Goal: Transaction & Acquisition: Purchase product/service

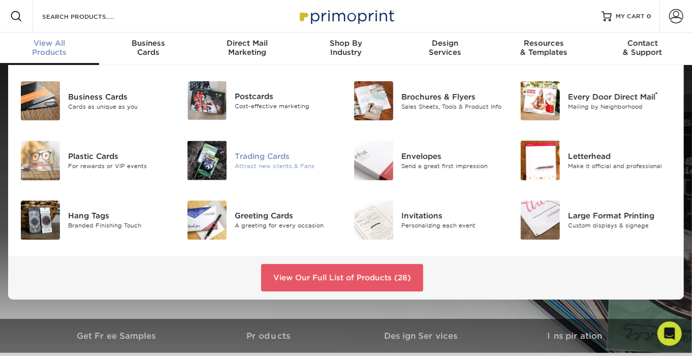
click at [259, 158] on div "Trading Cards" at bounding box center [287, 156] width 104 height 11
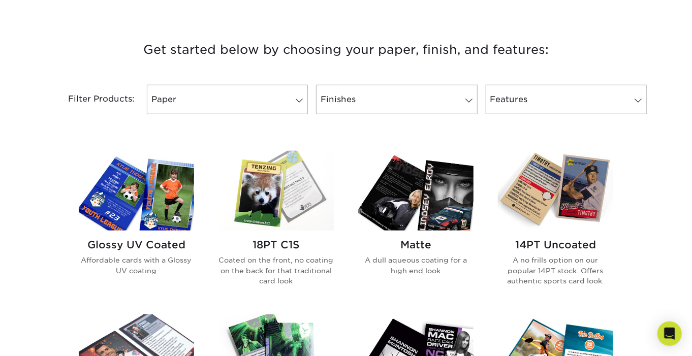
scroll to position [356, 0]
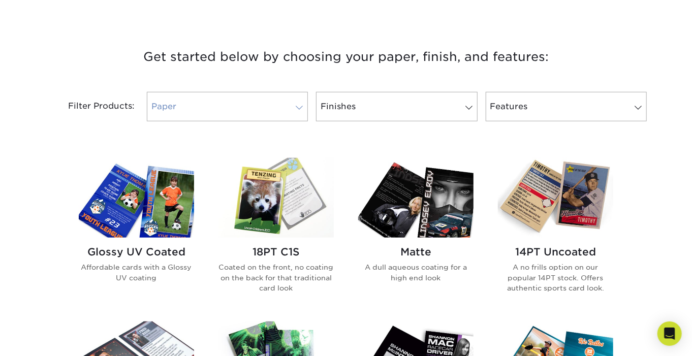
click at [299, 105] on span at bounding box center [299, 108] width 14 height 8
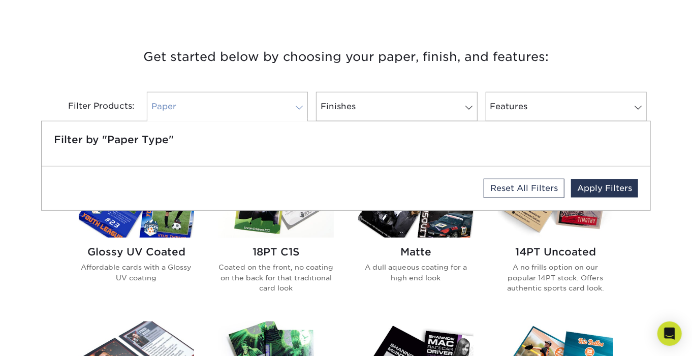
click at [299, 105] on span at bounding box center [299, 108] width 14 height 8
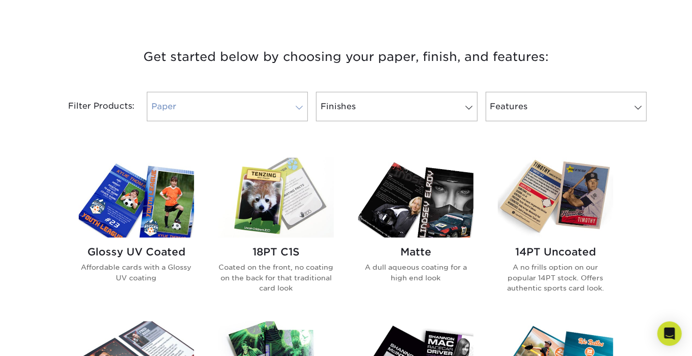
click at [299, 105] on span at bounding box center [299, 108] width 14 height 8
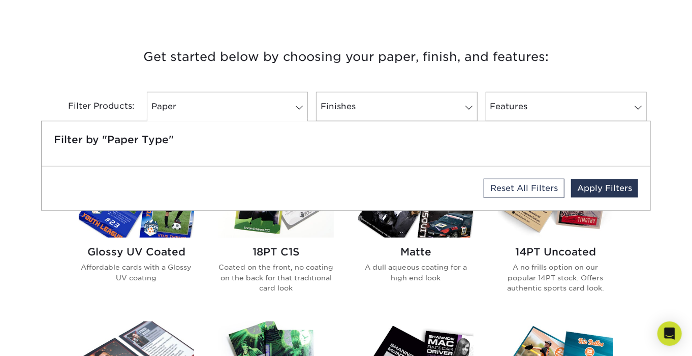
click at [128, 66] on h3 "Get started below by choosing your paper, finish, and features:" at bounding box center [346, 57] width 595 height 46
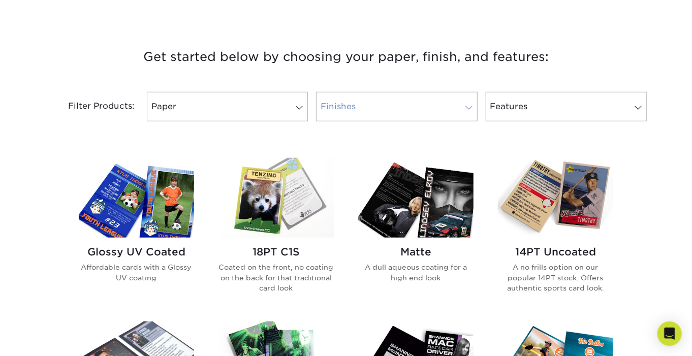
click at [458, 104] on link "Finishes" at bounding box center [396, 106] width 161 height 29
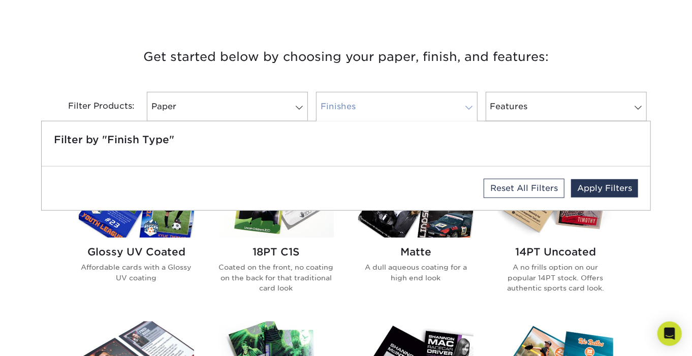
click at [458, 104] on link "Finishes" at bounding box center [396, 106] width 161 height 29
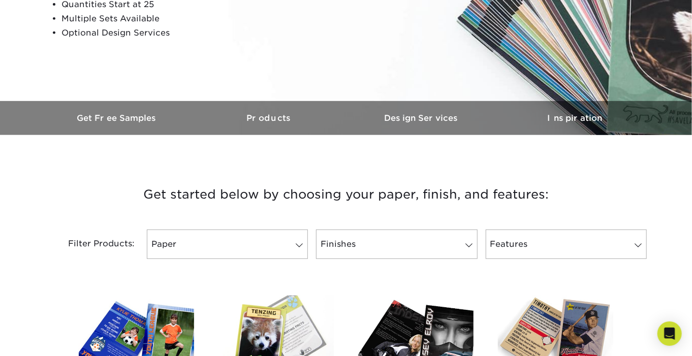
scroll to position [254, 0]
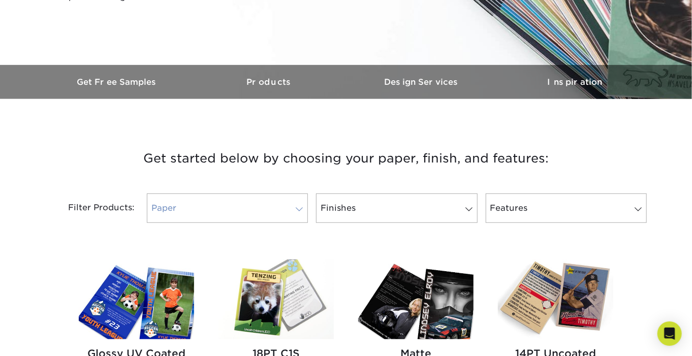
click at [260, 208] on link "Paper" at bounding box center [227, 208] width 161 height 29
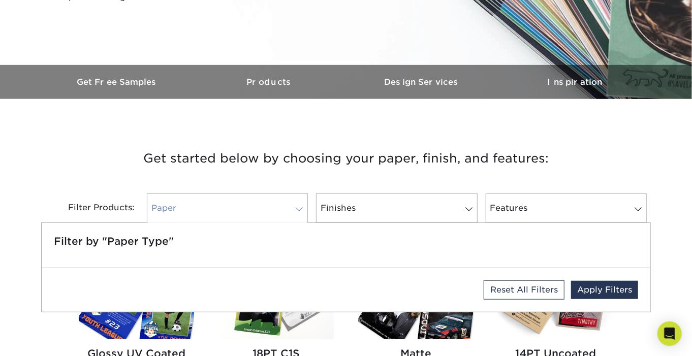
click at [260, 208] on link "Paper" at bounding box center [227, 208] width 161 height 29
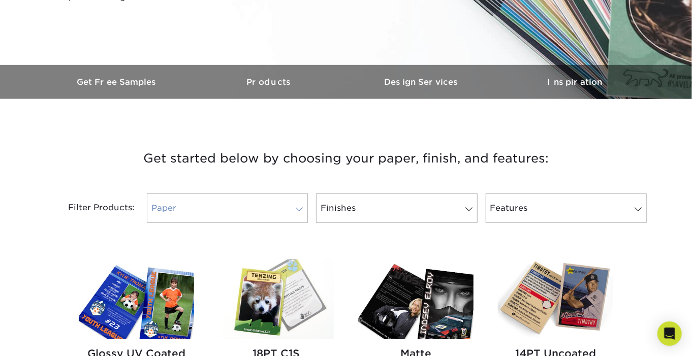
click at [262, 210] on link "Paper" at bounding box center [227, 208] width 161 height 29
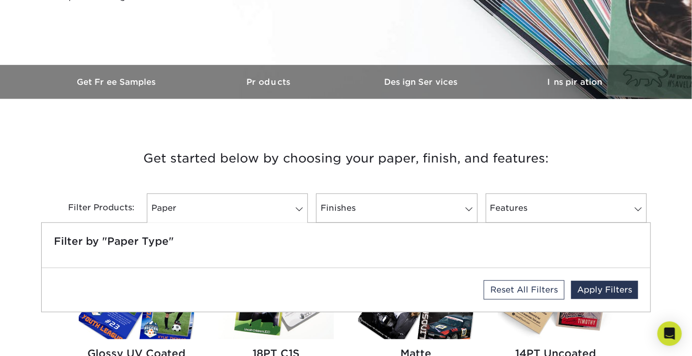
click at [224, 247] on div "Filter by "Paper Type"" at bounding box center [346, 245] width 609 height 45
click at [114, 278] on div "Reset All Filters Apply Filters" at bounding box center [346, 290] width 609 height 44
click at [148, 240] on h5 "Filter by "Paper Type"" at bounding box center [346, 241] width 584 height 12
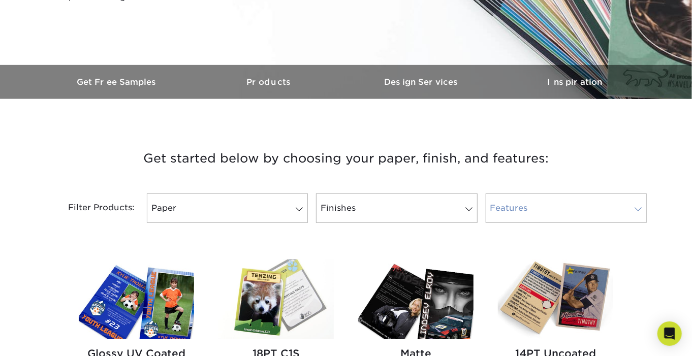
click at [641, 205] on span at bounding box center [638, 209] width 14 height 8
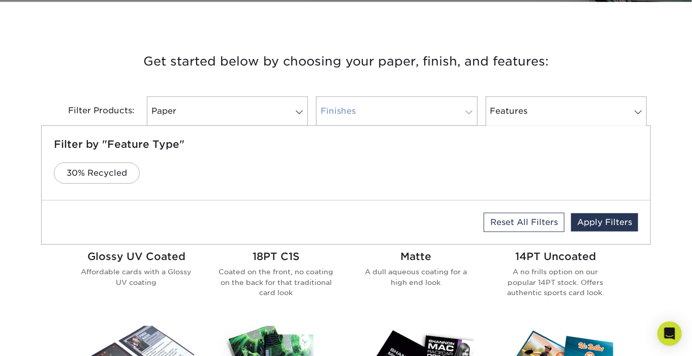
scroll to position [407, 0]
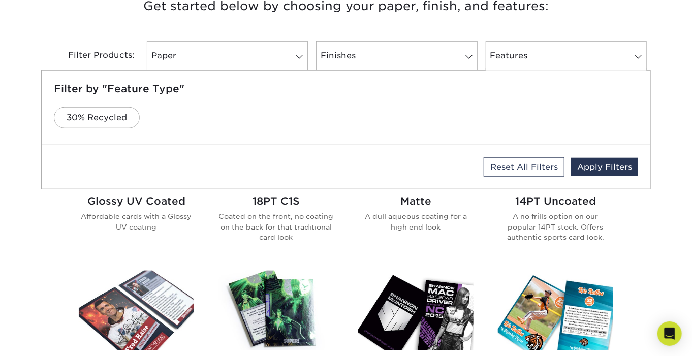
click at [671, 82] on div "Get started below by choosing your paper, finish, and features: Filtered Matche…" at bounding box center [346, 350] width 692 height 759
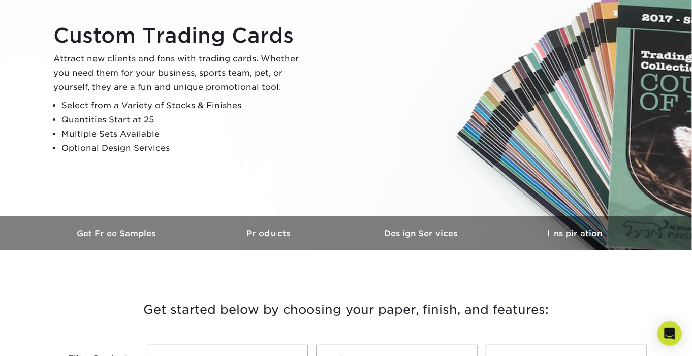
scroll to position [102, 0]
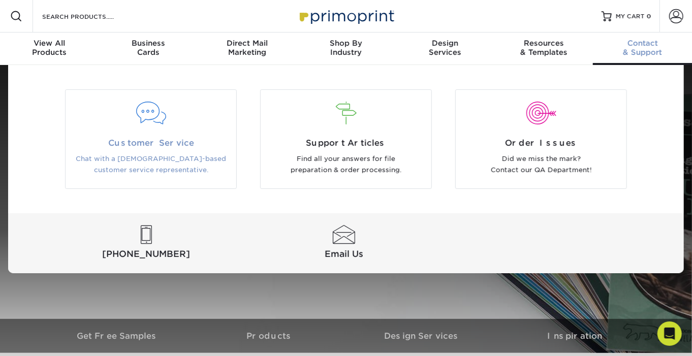
click at [148, 126] on div at bounding box center [151, 119] width 171 height 35
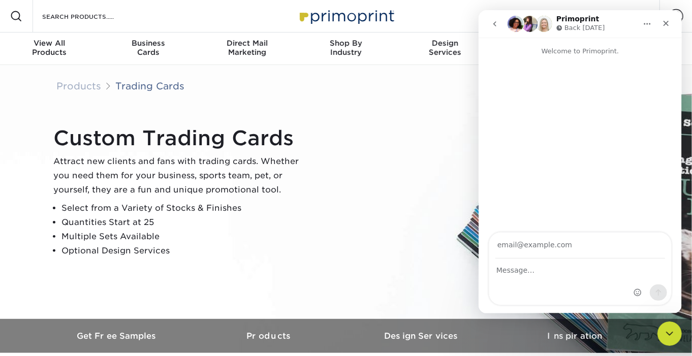
click at [536, 245] on input "Your email" at bounding box center [580, 246] width 170 height 26
type input "anthony@meteorcratereducation.org"
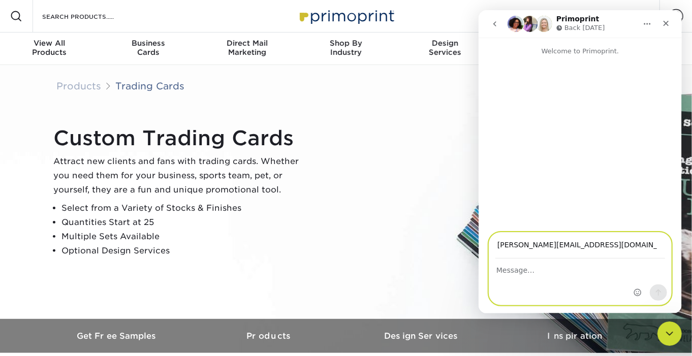
click at [533, 267] on textarea "Message…" at bounding box center [580, 267] width 182 height 17
type textarea "H"
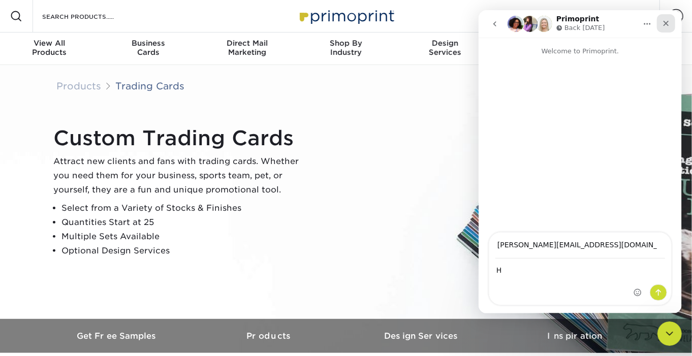
click at [667, 23] on icon "Close" at bounding box center [666, 23] width 8 height 8
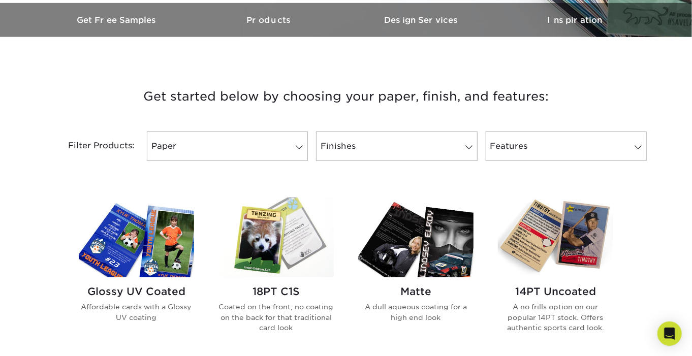
scroll to position [356, 0]
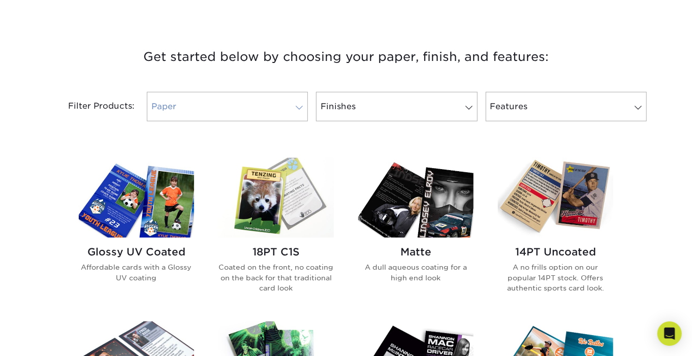
click at [300, 109] on span at bounding box center [299, 108] width 14 height 8
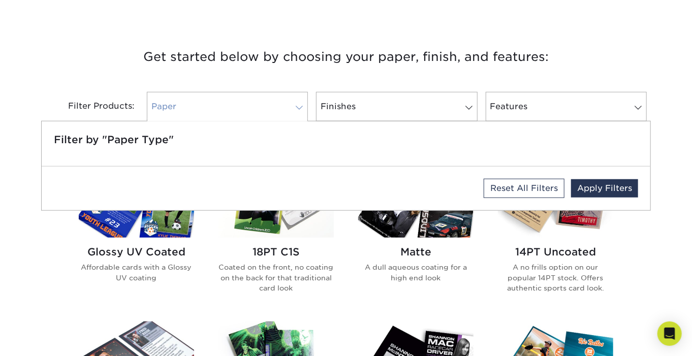
click at [300, 109] on span at bounding box center [299, 108] width 14 height 8
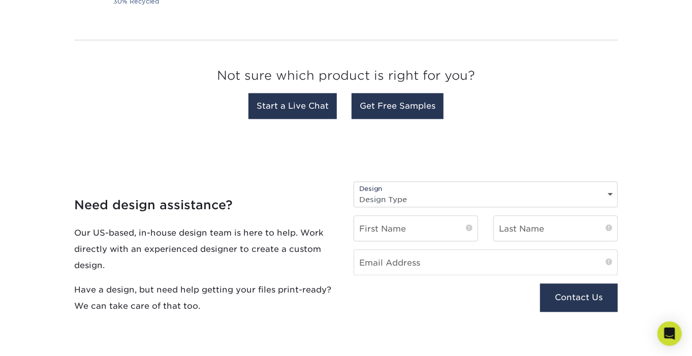
scroll to position [1067, 0]
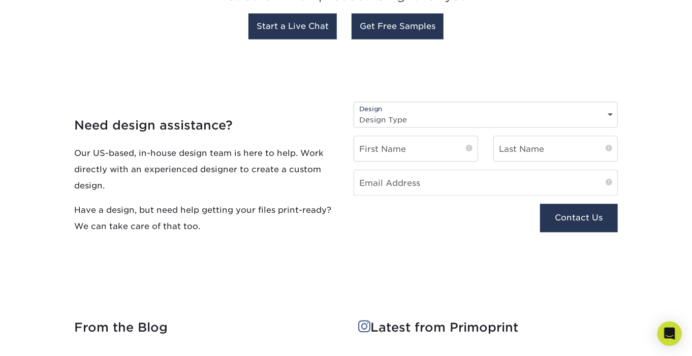
click at [568, 108] on div "Design Design Type Design Edits New Design" at bounding box center [486, 115] width 264 height 26
click at [609, 113] on select "Design Type Design Edits New Design" at bounding box center [485, 119] width 263 height 15
click at [610, 110] on div "Design Design Type Design Edits New Design" at bounding box center [486, 115] width 264 height 26
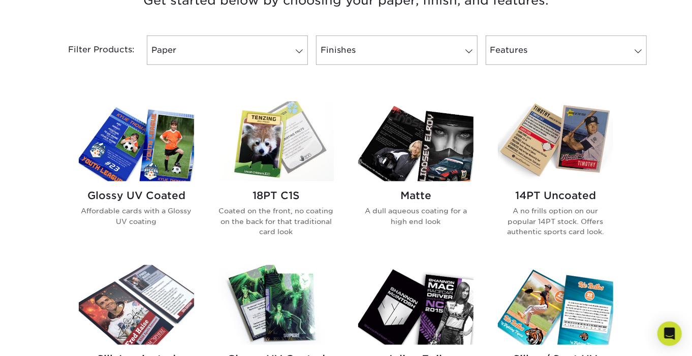
scroll to position [407, 0]
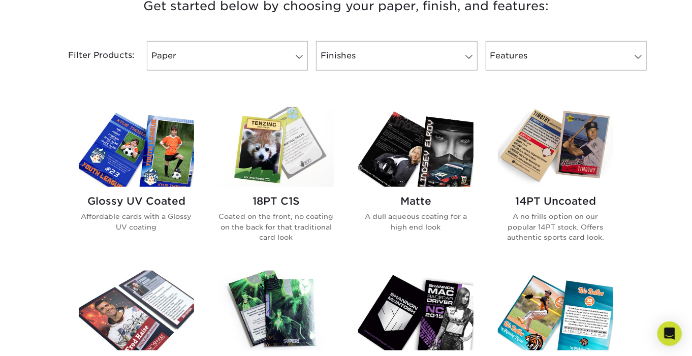
click at [146, 166] on img at bounding box center [136, 147] width 115 height 80
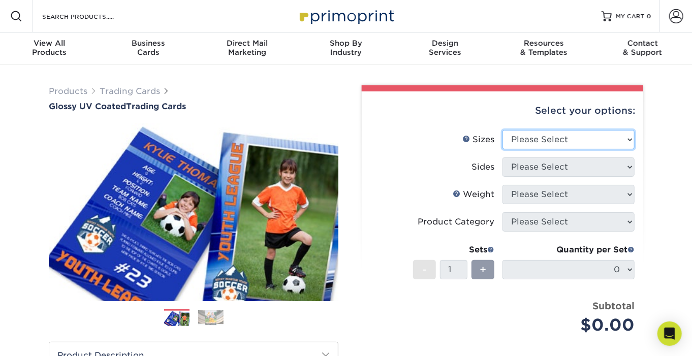
click at [627, 142] on select "Please Select 2.5" x 3.5"" at bounding box center [569, 139] width 132 height 19
select select "2.50x3.50"
click at [503, 130] on select "Please Select 2.5" x 3.5"" at bounding box center [569, 139] width 132 height 19
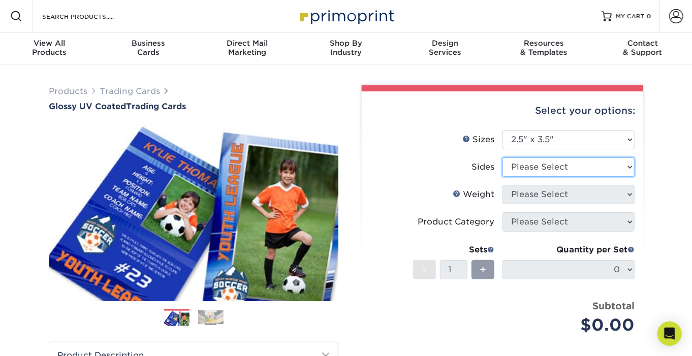
click at [613, 164] on select "Please Select Print Both Sides Print Front Only" at bounding box center [569, 167] width 132 height 19
select select "13abbda7-1d64-4f25-8bb2-c179b224825d"
click at [503, 158] on select "Please Select Print Both Sides Print Front Only" at bounding box center [569, 167] width 132 height 19
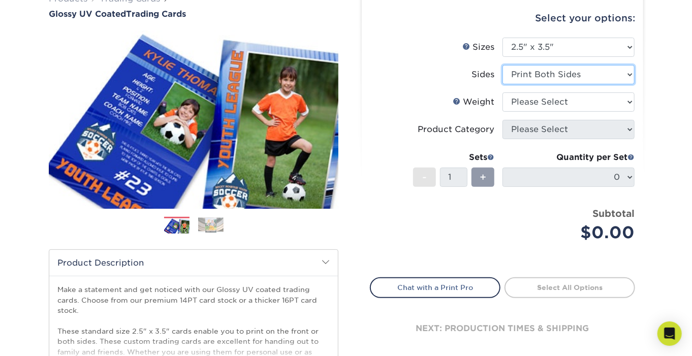
scroll to position [102, 0]
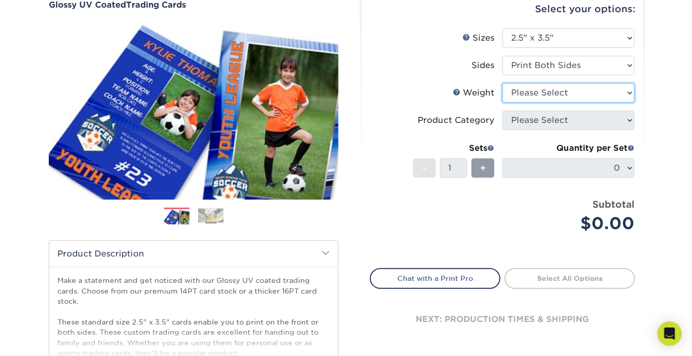
click at [603, 88] on select "Please Select 16PT 14PT 18PT C1S" at bounding box center [569, 92] width 132 height 19
click at [666, 98] on div "Products Trading Cards Glossy UV Coated Trading Cards Previous Next /" at bounding box center [346, 234] width 692 height 543
click at [594, 83] on select "Please Select 16PT 14PT 18PT C1S" at bounding box center [569, 92] width 132 height 19
select select "14PT"
click at [503, 83] on select "Please Select 16PT 14PT 18PT C1S" at bounding box center [569, 92] width 132 height 19
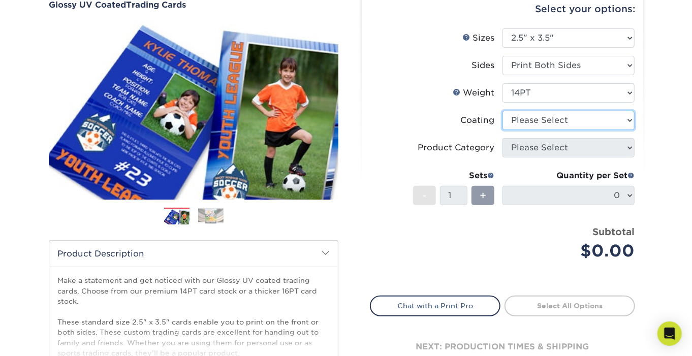
click at [576, 118] on select at bounding box center [569, 120] width 132 height 19
select select "ae367451-b2b8-45df-a344-0f05b6a12993"
click at [503, 111] on select at bounding box center [569, 120] width 132 height 19
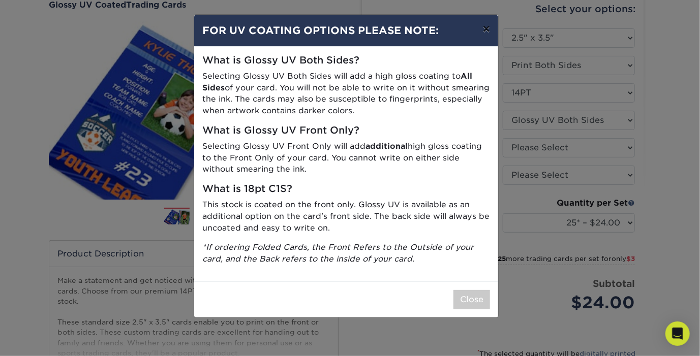
click at [487, 27] on button "×" at bounding box center [486, 29] width 23 height 28
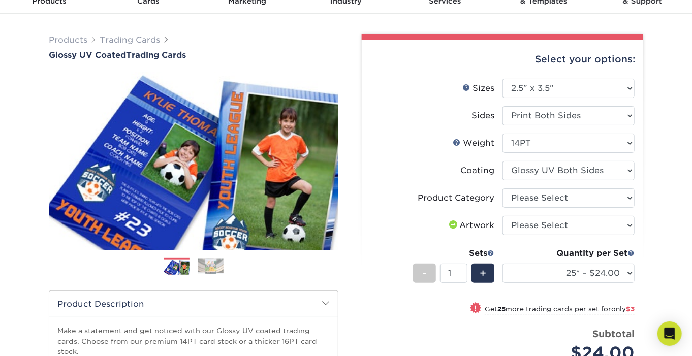
scroll to position [51, 0]
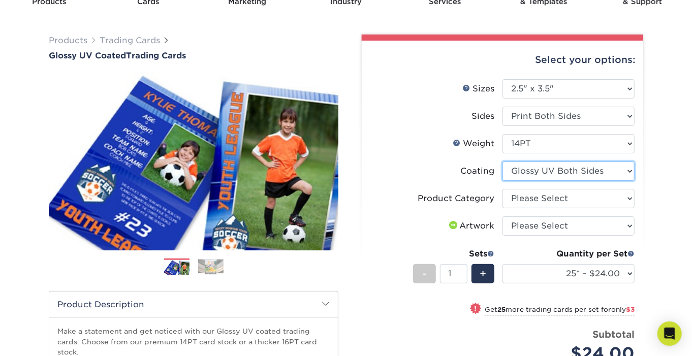
click at [626, 176] on select at bounding box center [569, 171] width 132 height 19
click at [627, 173] on select at bounding box center [569, 171] width 132 height 19
click at [630, 170] on select at bounding box center [569, 171] width 132 height 19
click at [632, 168] on select at bounding box center [569, 171] width 132 height 19
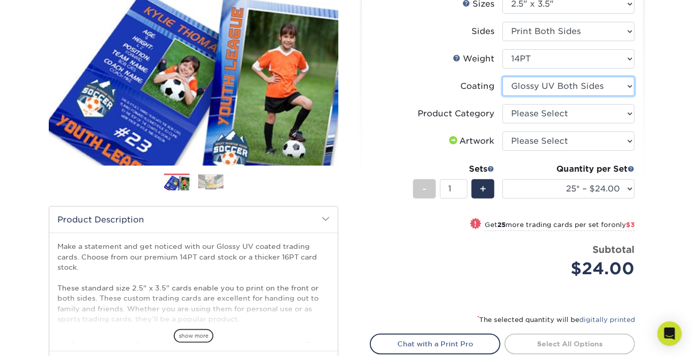
scroll to position [152, 0]
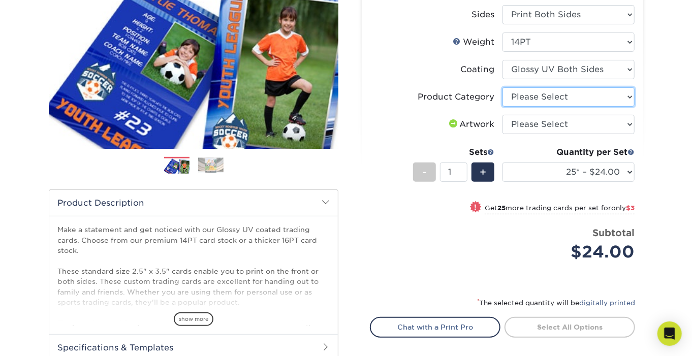
click at [628, 93] on select "Please Select Trading Cards" at bounding box center [569, 96] width 132 height 19
select select "c2f9bce9-36c2-409d-b101-c29d9d031e18"
click at [503, 87] on select "Please Select Trading Cards" at bounding box center [569, 96] width 132 height 19
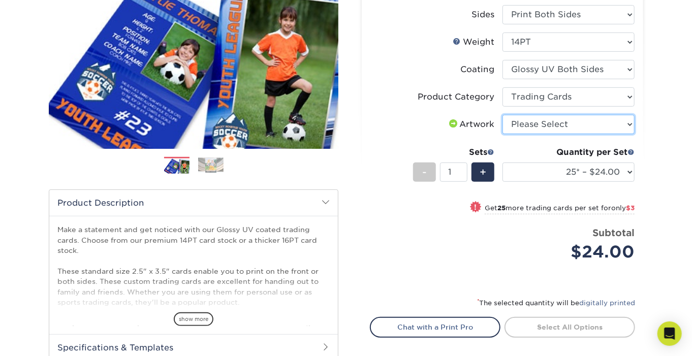
click at [528, 122] on select "Please Select I will upload files I need a design - $100" at bounding box center [569, 124] width 132 height 19
select select "upload"
click at [503, 115] on select "Please Select I will upload files I need a design - $100" at bounding box center [569, 124] width 132 height 19
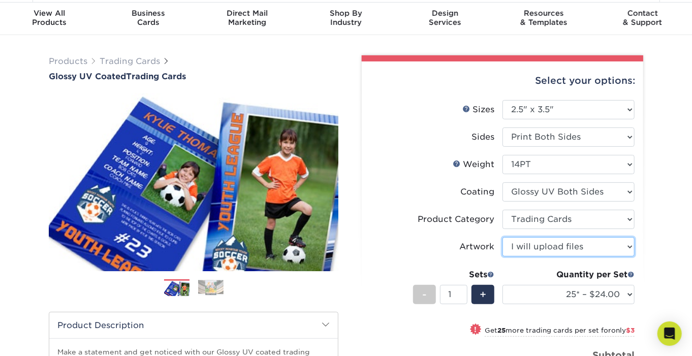
scroll to position [102, 0]
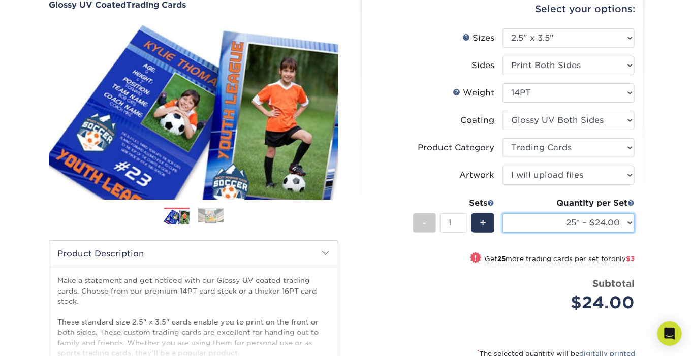
click at [630, 221] on select "25* – $24.00 50* – $27.00 75* – $34.00 100* – $37.00 250* – $48.00 500 – $59.00…" at bounding box center [569, 222] width 132 height 19
select select "1000 – $72.00"
click at [503, 213] on select "25* – $24.00 50* – $27.00 75* – $34.00 100* – $37.00 250* – $48.00 500 – $59.00…" at bounding box center [569, 222] width 132 height 19
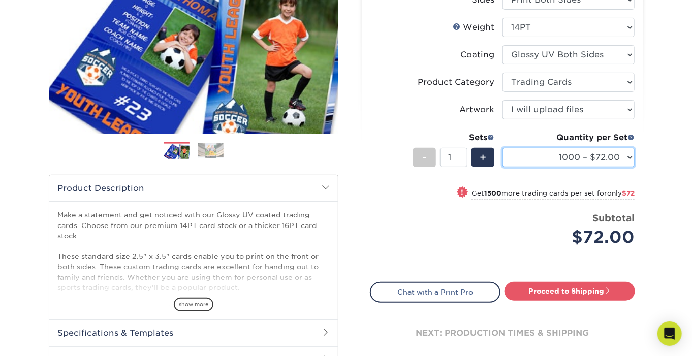
scroll to position [203, 0]
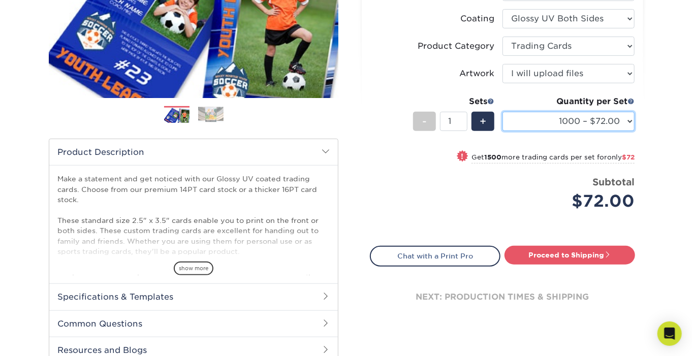
click at [632, 119] on select "25* – $24.00 50* – $27.00 75* – $34.00 100* – $37.00 250* – $48.00 500 – $59.00…" at bounding box center [569, 121] width 132 height 19
click at [660, 139] on div "Products Trading Cards Glossy UV Coated Trading Cards Previous Next /" at bounding box center [346, 133] width 692 height 543
click at [484, 118] on span "+" at bounding box center [483, 121] width 7 height 15
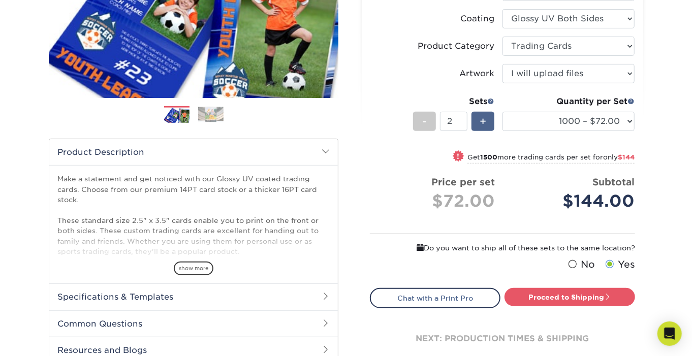
click at [484, 118] on span "+" at bounding box center [483, 121] width 7 height 15
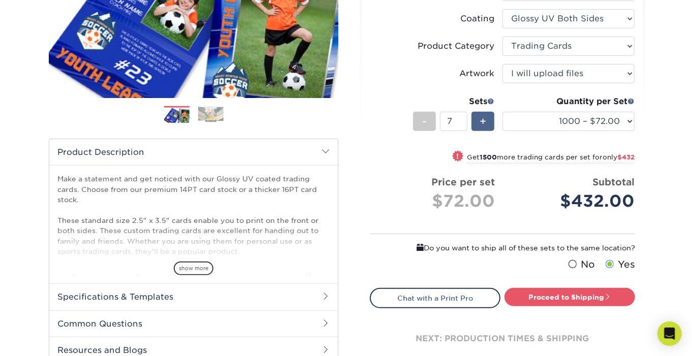
click at [484, 118] on span "+" at bounding box center [483, 121] width 7 height 15
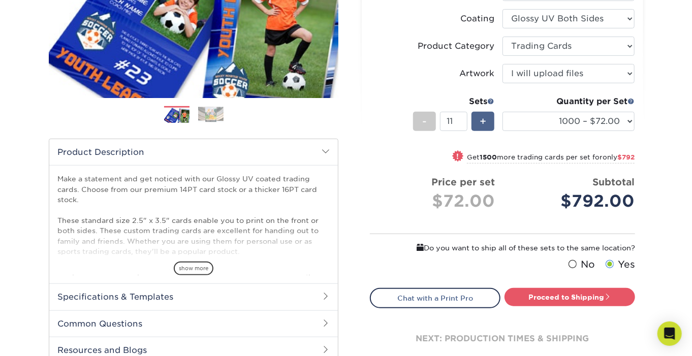
type input "12"
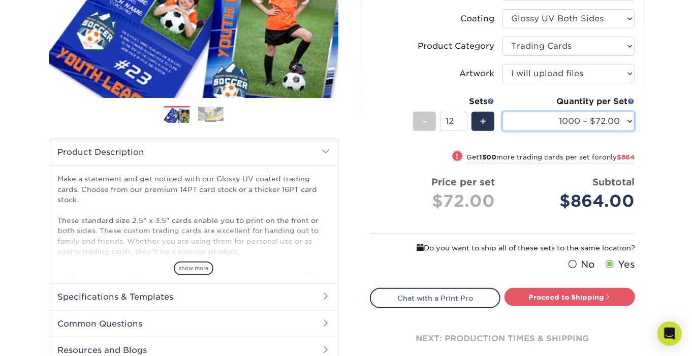
click at [616, 118] on select "25* – $24.00 50* – $27.00 75* – $34.00 100* – $37.00 250* – $48.00 500 – $59.00…" at bounding box center [569, 121] width 132 height 19
select select "100* – $37.00"
click at [503, 112] on select "25* – $24.00 50* – $27.00 75* – $34.00 100* – $37.00 250* – $48.00 500 – $59.00…" at bounding box center [569, 121] width 132 height 19
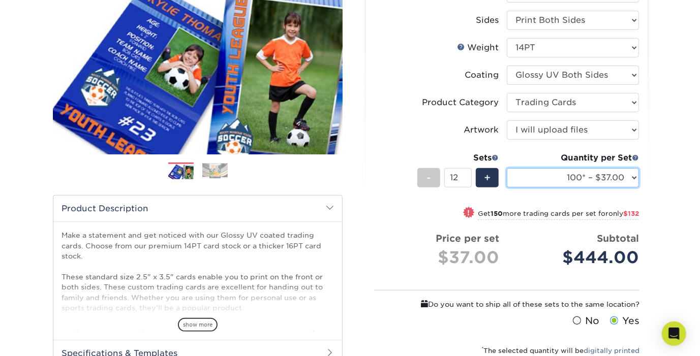
scroll to position [152, 0]
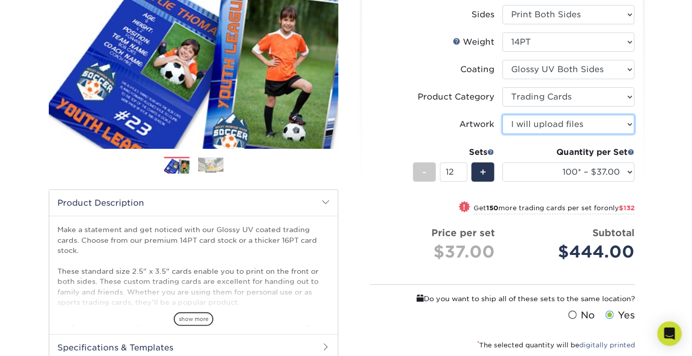
click at [628, 127] on select "Please Select I will upload files I need a design - $100" at bounding box center [569, 124] width 132 height 19
select select "design"
click at [503, 115] on select "Please Select I will upload files I need a design - $100" at bounding box center [569, 124] width 132 height 19
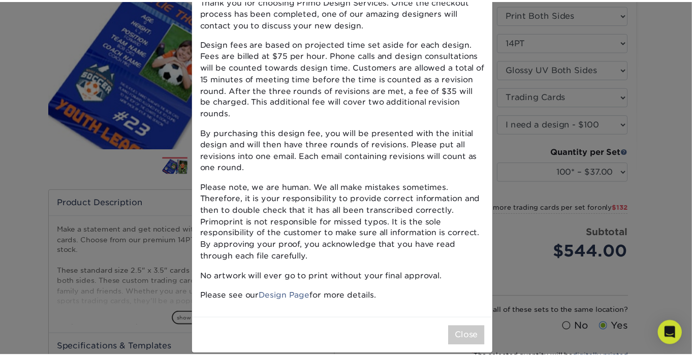
scroll to position [59, 0]
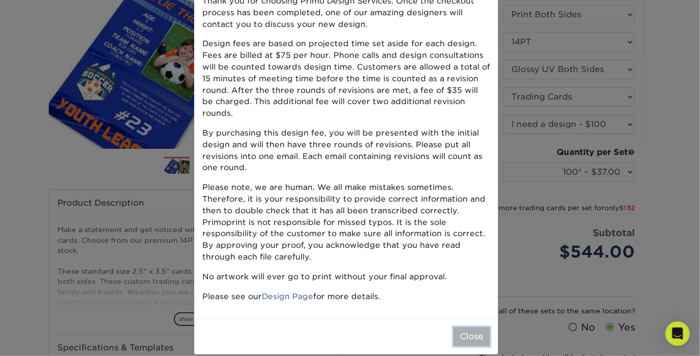
click at [474, 327] on button "Close" at bounding box center [471, 336] width 37 height 19
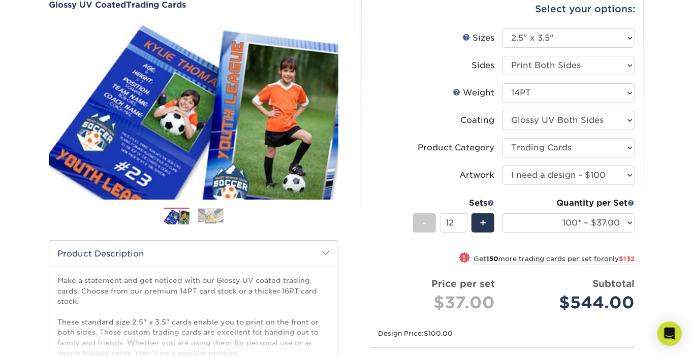
scroll to position [0, 0]
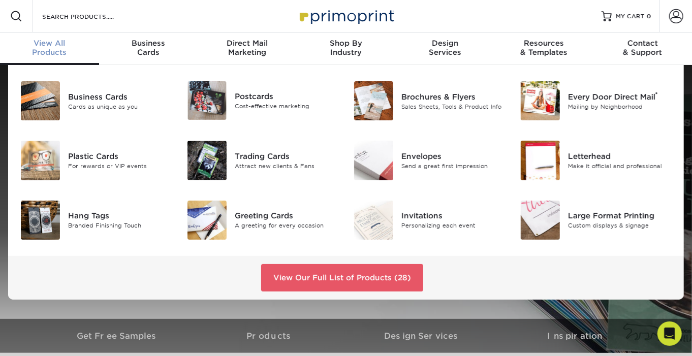
click at [52, 45] on span "View All" at bounding box center [49, 43] width 99 height 9
click at [278, 154] on div "Trading Cards" at bounding box center [287, 156] width 104 height 11
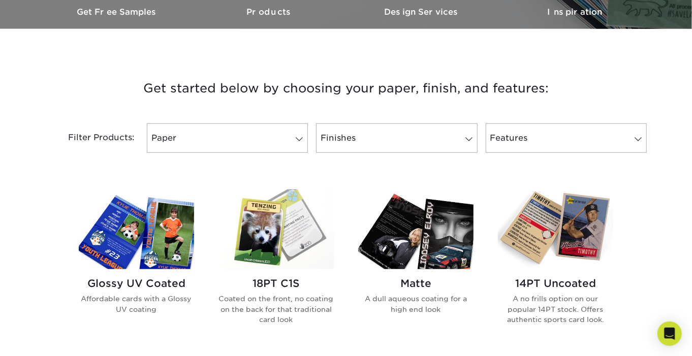
scroll to position [356, 0]
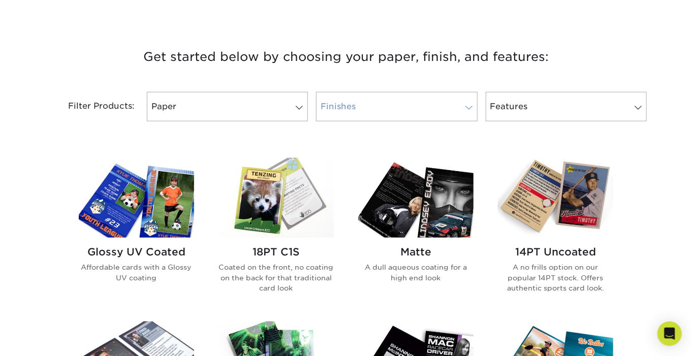
click at [468, 107] on span at bounding box center [469, 108] width 14 height 8
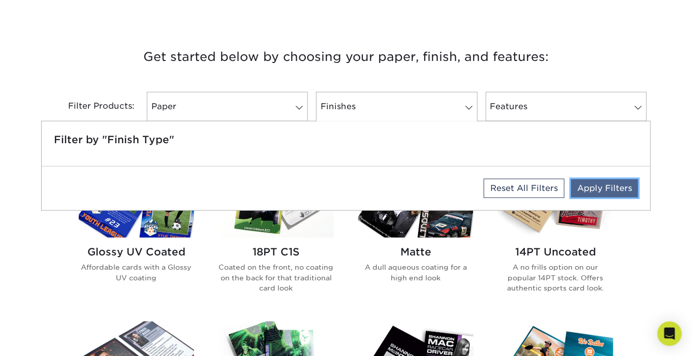
click at [609, 185] on link "Apply Filters" at bounding box center [604, 188] width 67 height 18
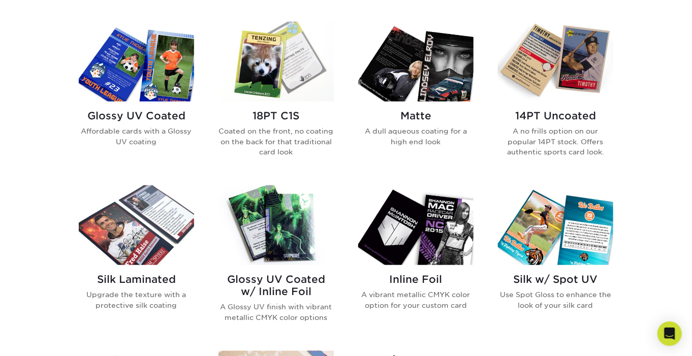
scroll to position [457, 0]
